Goal: Information Seeking & Learning: Learn about a topic

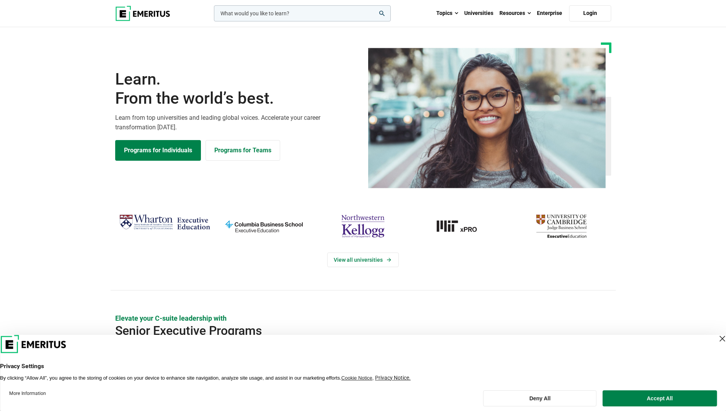
click at [243, 11] on input "woocommerce-product-search-field-0" at bounding box center [302, 13] width 177 height 16
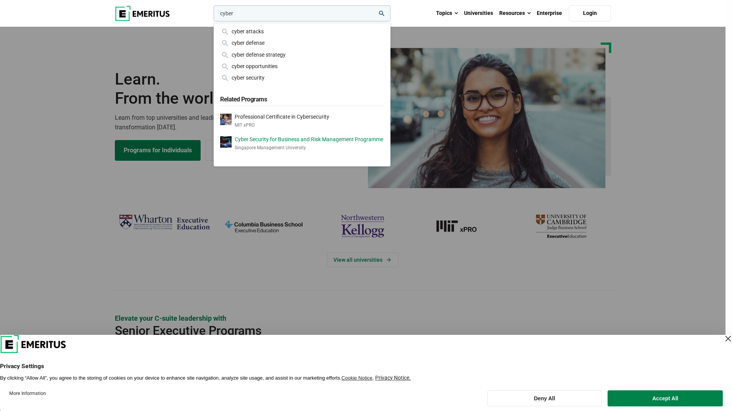
type input "cyber"
click at [289, 140] on p "Cyber Security for Business and Risk Management Programme" at bounding box center [309, 139] width 149 height 7
click at [259, 78] on div "cyber security" at bounding box center [302, 77] width 164 height 8
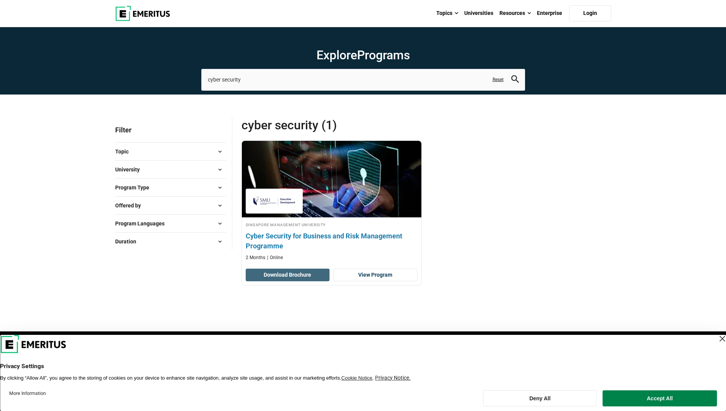
click at [295, 272] on button "Download Brochure" at bounding box center [288, 275] width 84 height 13
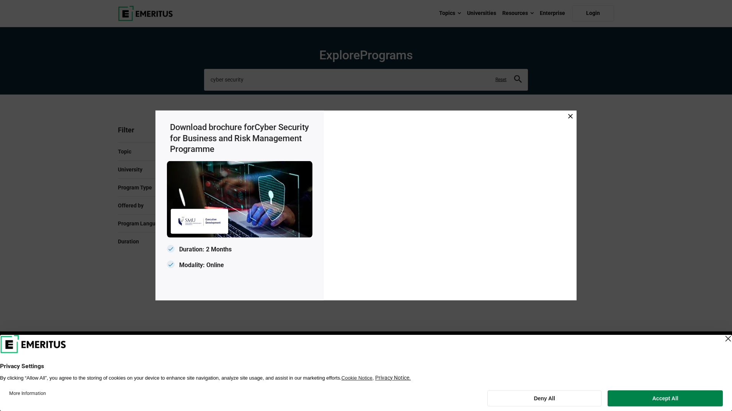
click at [201, 271] on p "Modality: Online" at bounding box center [239, 266] width 145 height 12
click at [568, 113] on span at bounding box center [570, 117] width 5 height 8
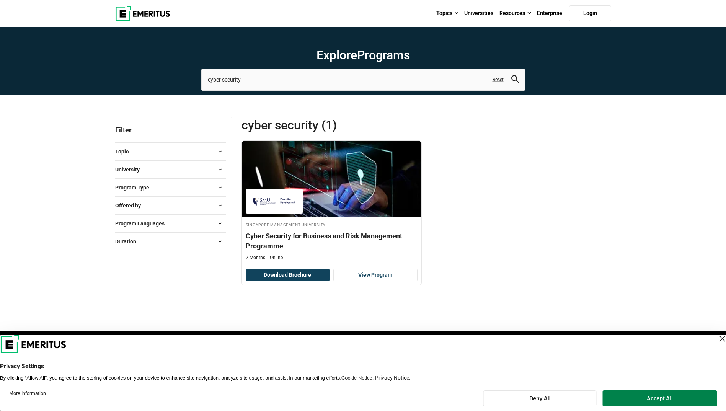
click at [142, 10] on img at bounding box center [142, 13] width 55 height 15
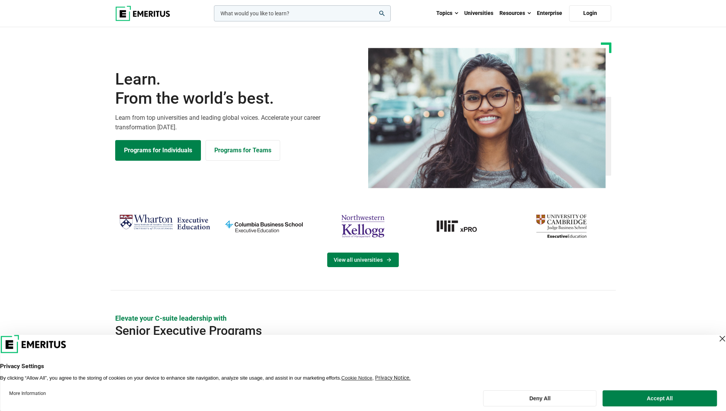
click at [371, 261] on link "View all universities" at bounding box center [363, 260] width 72 height 15
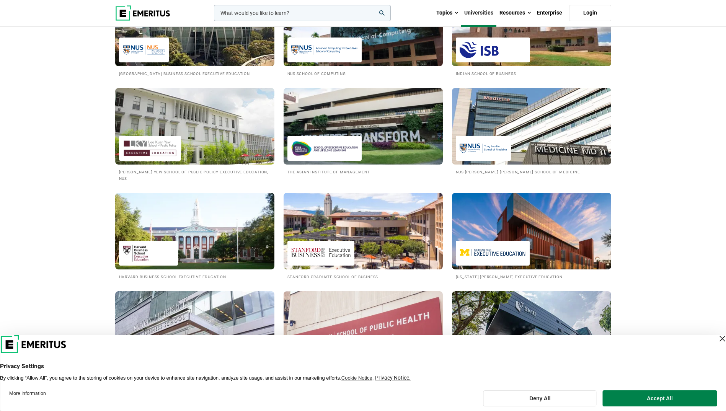
scroll to position [766, 0]
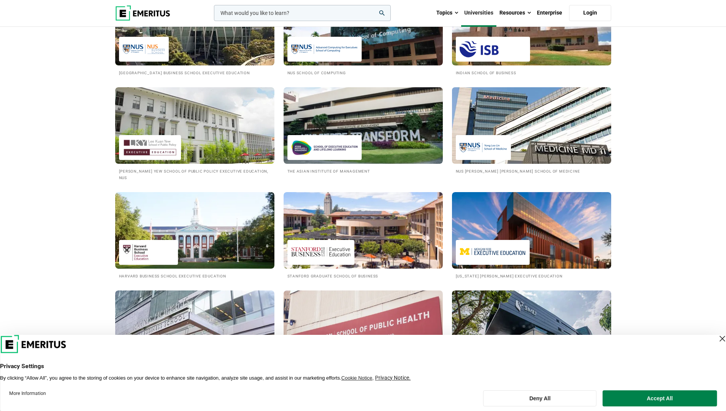
click at [537, 149] on img at bounding box center [531, 125] width 175 height 84
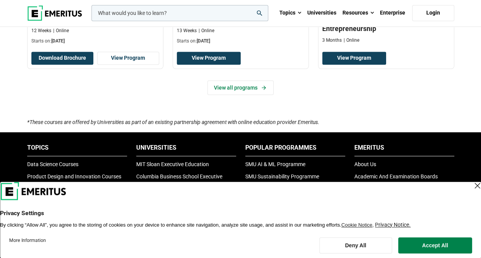
scroll to position [371, 0]
